Goal: Information Seeking & Learning: Learn about a topic

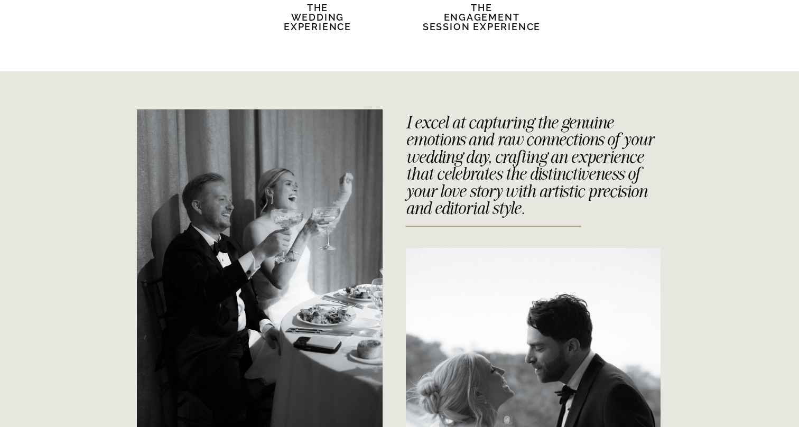
scroll to position [2299, 0]
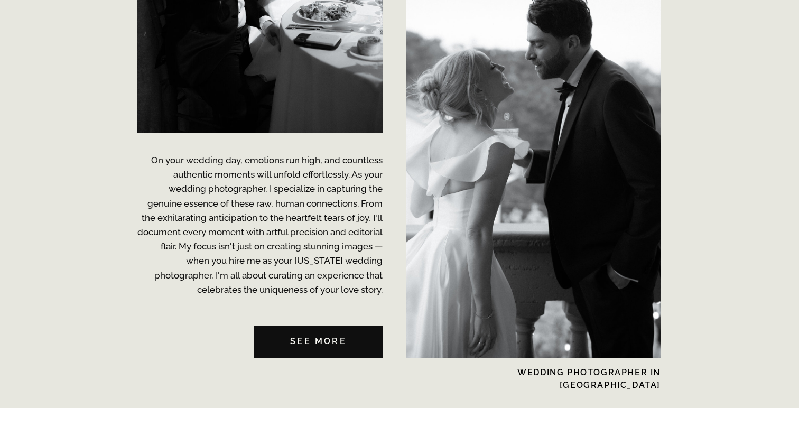
click at [332, 343] on nav "See MORE" at bounding box center [318, 341] width 128 height 32
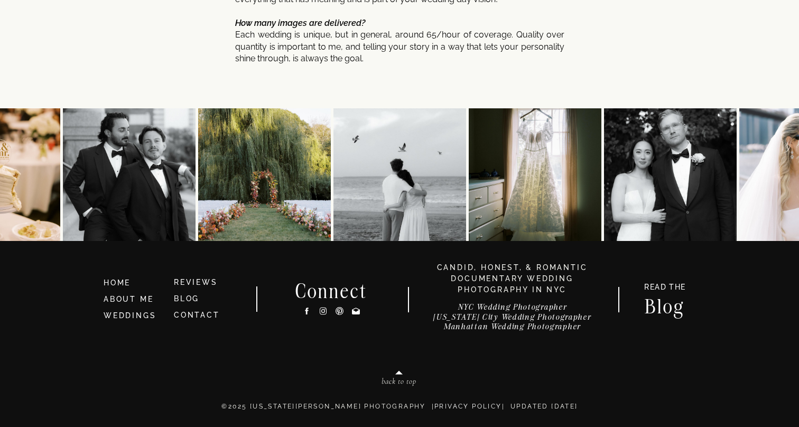
scroll to position [5671, 0]
click at [325, 313] on icon at bounding box center [323, 310] width 9 height 11
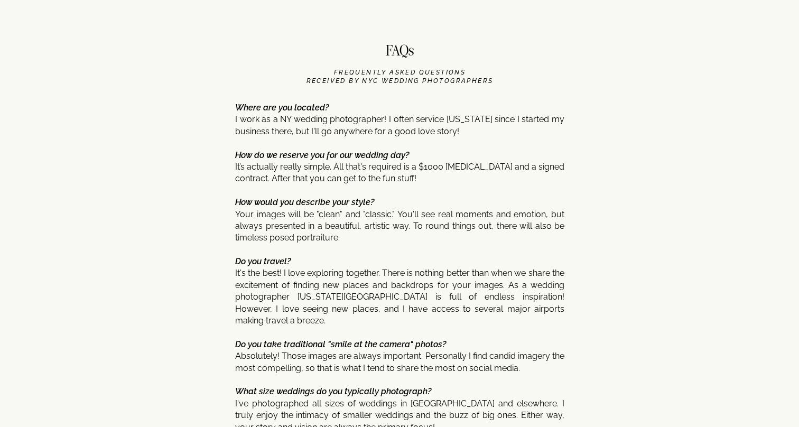
scroll to position [5076, 0]
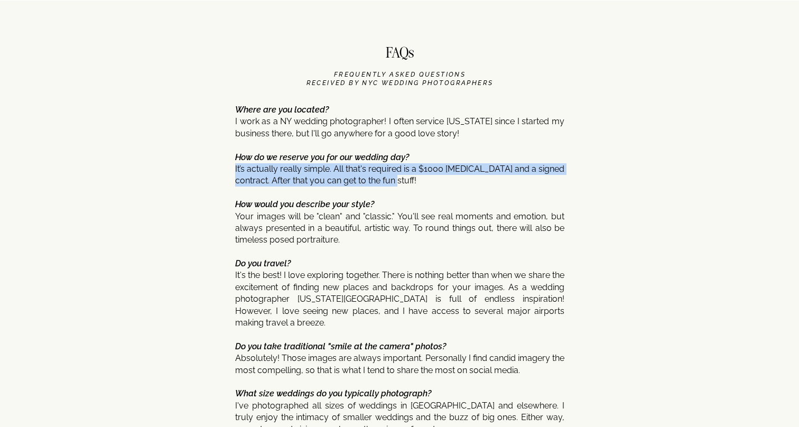
drag, startPoint x: 387, startPoint y: 179, endPoint x: 235, endPoint y: 170, distance: 152.4
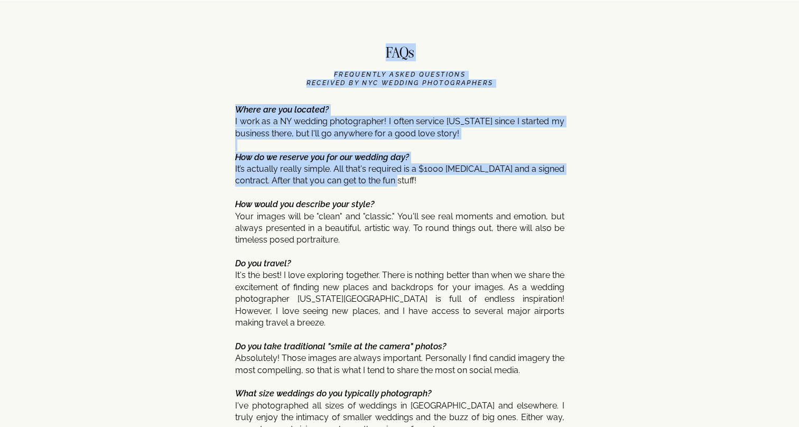
copy div "FAQs FREQUENTLY ASKED QUESTIONS received by nyc wedding photographerS Where are…"
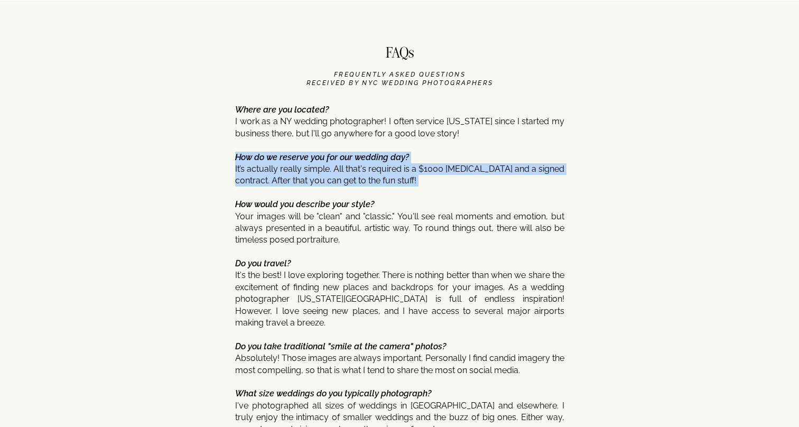
drag, startPoint x: 235, startPoint y: 154, endPoint x: 394, endPoint y: 185, distance: 161.4
click at [394, 185] on p "Where are you located? I work as a NY wedding photographer! I often service [US…" at bounding box center [399, 396] width 329 height 585
copy p "How do we reserve you for our wedding day? It’s actually really simple. All tha…"
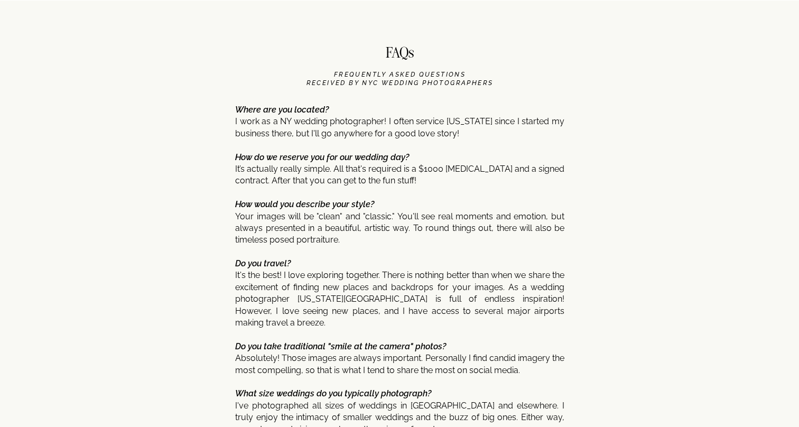
click at [382, 211] on p "Where are you located? I work as a NY wedding photographer! I often service [US…" at bounding box center [399, 396] width 329 height 585
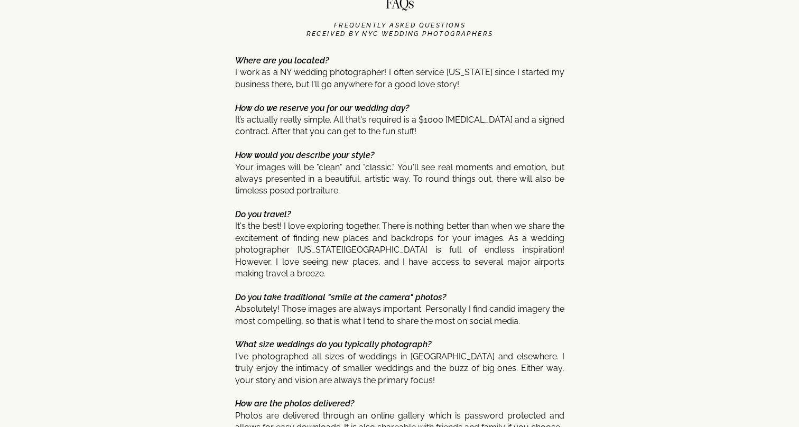
scroll to position [5114, 0]
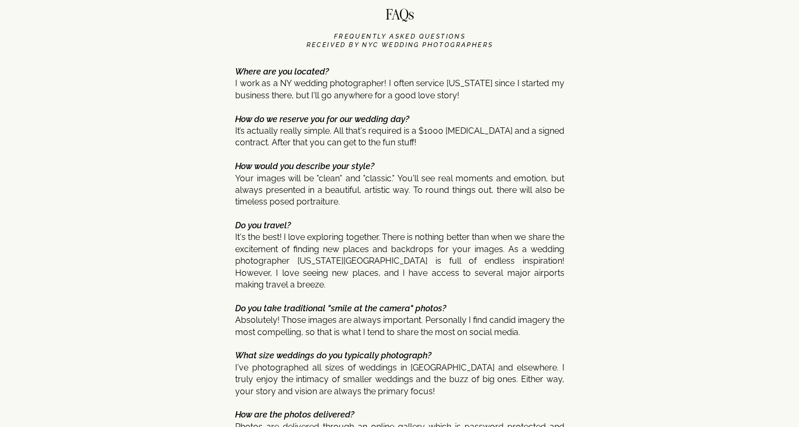
drag, startPoint x: 231, startPoint y: 71, endPoint x: 335, endPoint y: 71, distance: 103.5
click at [335, 71] on p "Where are you located? I work as a NY wedding photographer! I often service [US…" at bounding box center [399, 358] width 329 height 585
drag, startPoint x: 327, startPoint y: 71, endPoint x: 237, endPoint y: 69, distance: 90.3
click at [237, 69] on icon "Where are you located?" at bounding box center [281, 72] width 93 height 10
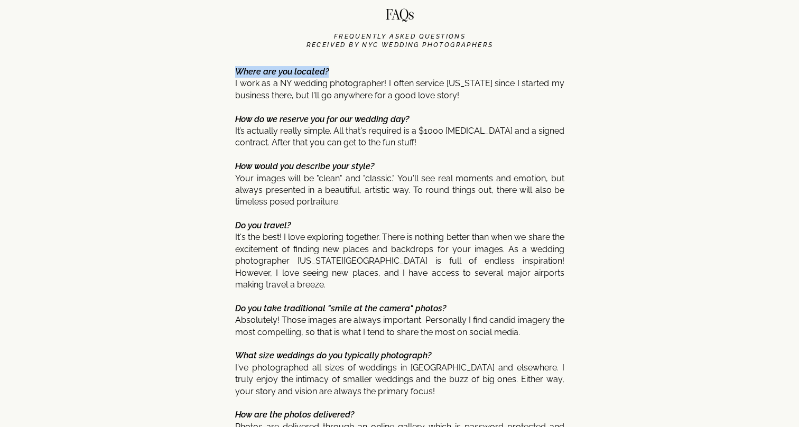
copy icon "Where are you located?"
click at [307, 154] on p "Where are you located? I work as a NY wedding photographer! I often service [US…" at bounding box center [399, 358] width 329 height 585
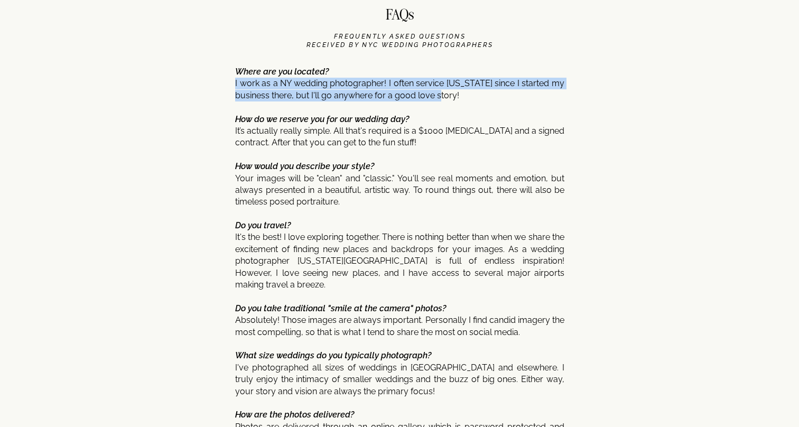
drag, startPoint x: 470, startPoint y: 96, endPoint x: 235, endPoint y: 83, distance: 234.8
click at [235, 83] on p "Where are you located? I work as a NY wedding photographer! I often service [US…" at bounding box center [399, 358] width 329 height 585
copy p "I work as a NY wedding photographer! I often service [US_STATE] since I started…"
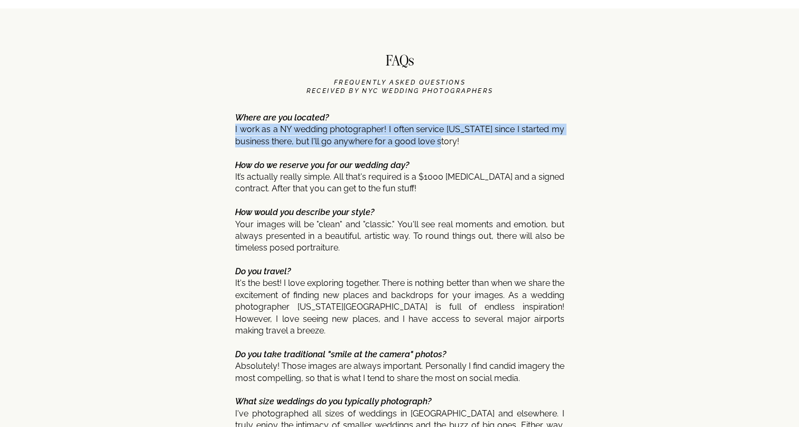
scroll to position [5070, 0]
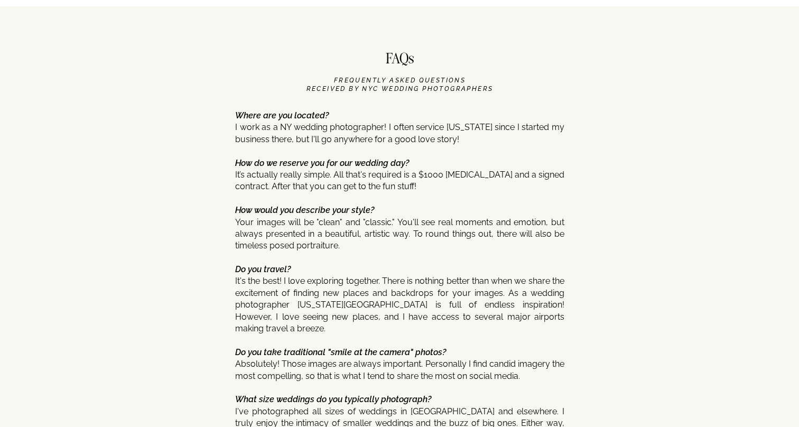
click at [351, 189] on p "Where are you located? I work as a NY wedding photographer! I often service [US…" at bounding box center [399, 402] width 329 height 585
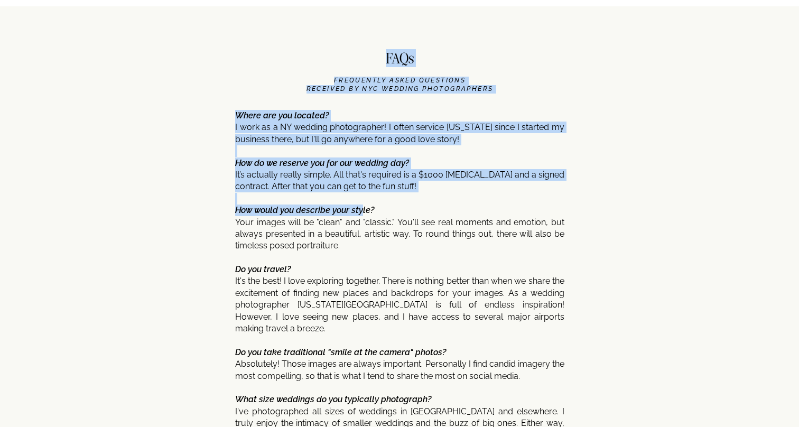
drag, startPoint x: 232, startPoint y: 208, endPoint x: 362, endPoint y: 207, distance: 129.4
click at [362, 207] on b "How would you describe your style?" at bounding box center [304, 210] width 139 height 10
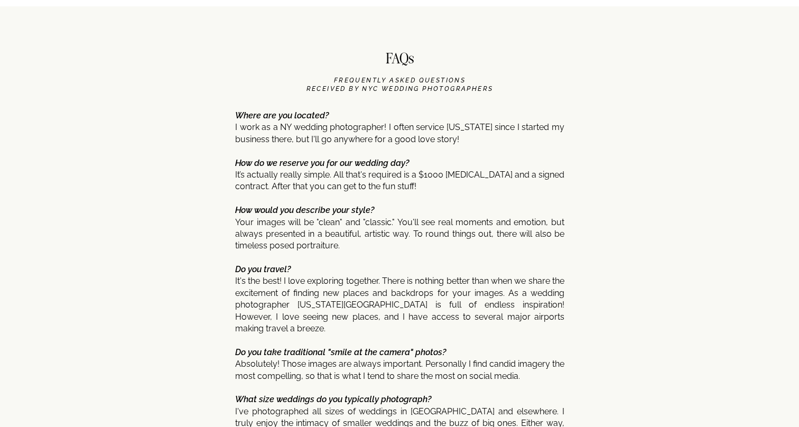
drag, startPoint x: 375, startPoint y: 209, endPoint x: 236, endPoint y: 205, distance: 138.4
click at [236, 205] on b "How would you describe your style?" at bounding box center [304, 210] width 139 height 10
copy b "How would you describe your style?"
drag, startPoint x: 348, startPoint y: 246, endPoint x: 235, endPoint y: 218, distance: 116.5
click at [235, 218] on p "Where are you located? I work as a NY wedding photographer! I often service [US…" at bounding box center [399, 402] width 329 height 585
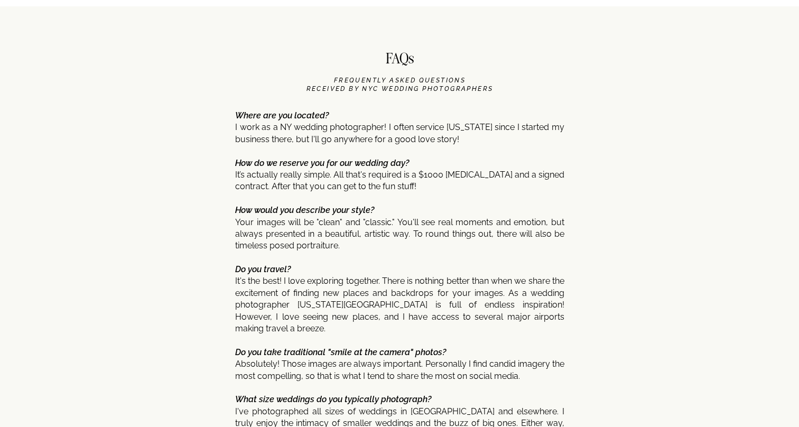
copy p "Your images will be "clean" and "classic." You'll see real moments and emotion,…"
